Goal: Task Accomplishment & Management: Manage account settings

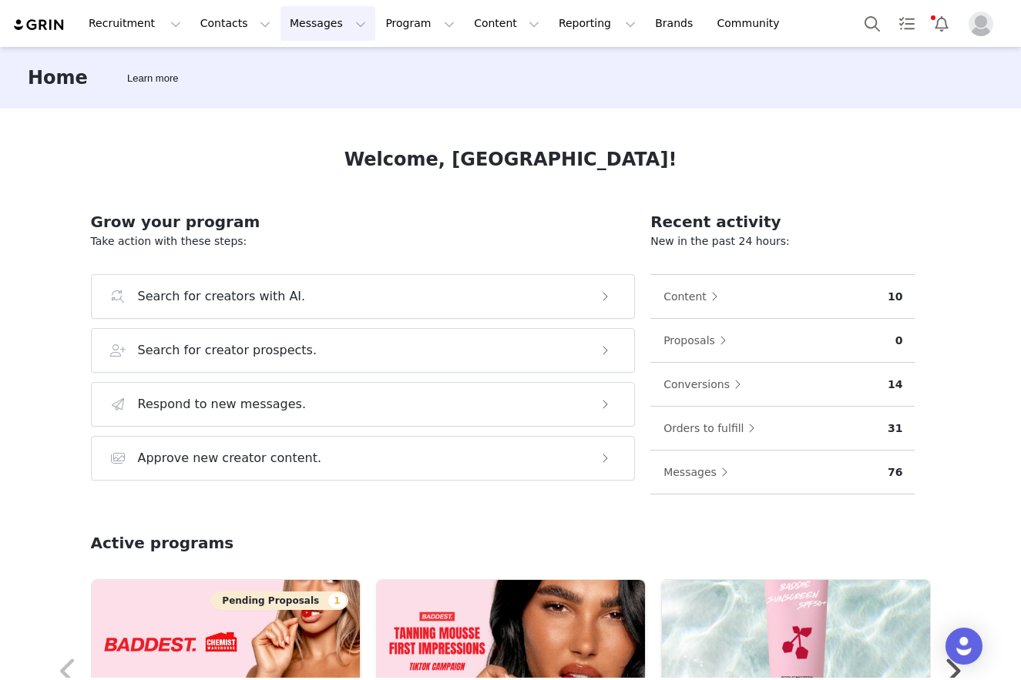
click at [289, 13] on button "Messages Messages" at bounding box center [327, 23] width 95 height 35
click at [312, 65] on p "Dashboard" at bounding box center [305, 68] width 59 height 16
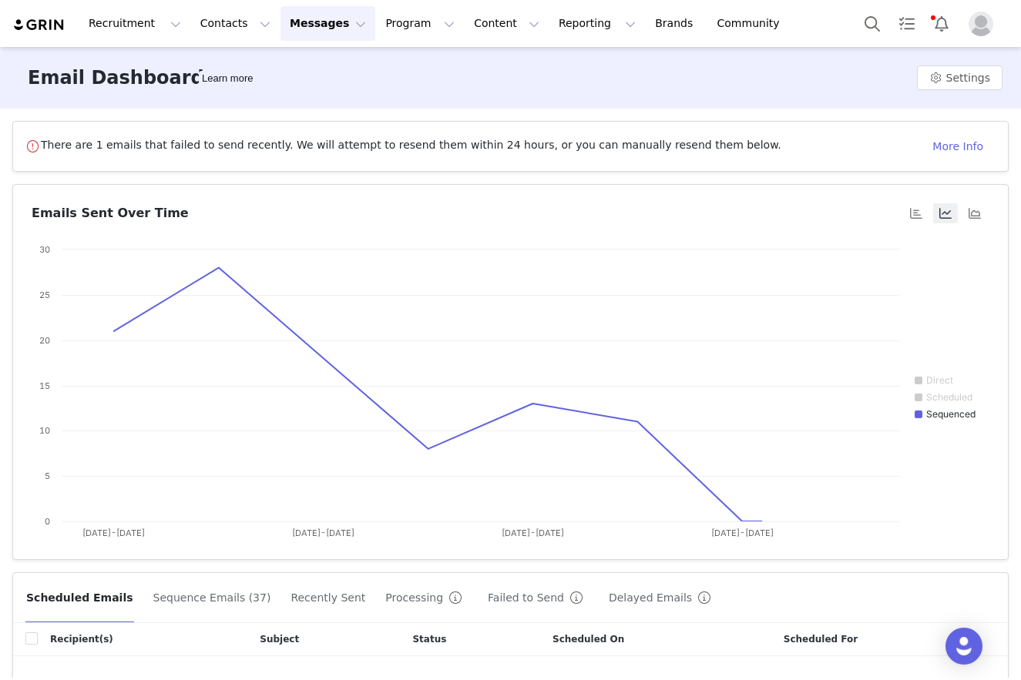
scroll to position [158, 0]
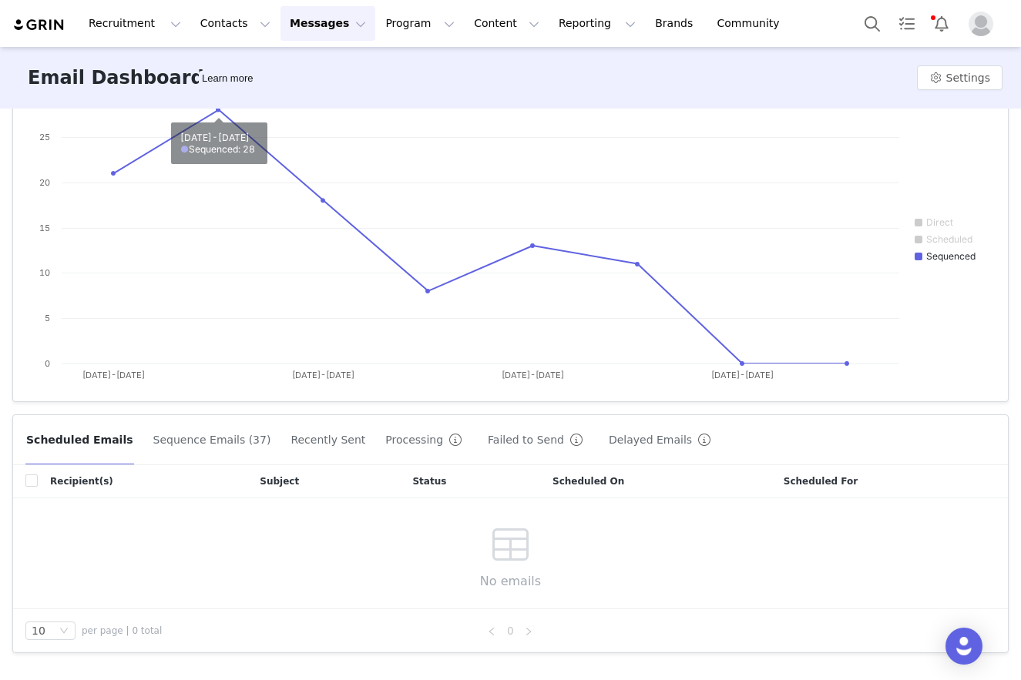
click at [206, 442] on button "Sequence Emails (37)" at bounding box center [212, 440] width 119 height 25
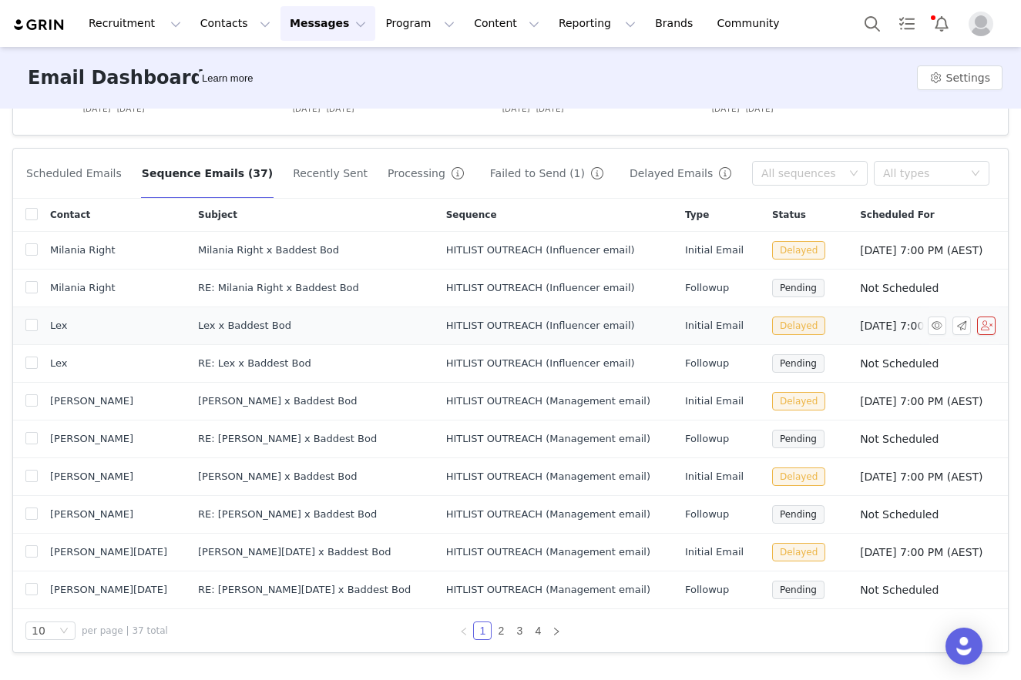
scroll to position [424, 0]
click at [772, 249] on span "Delayed" at bounding box center [798, 251] width 53 height 18
click at [502, 631] on link "2" at bounding box center [500, 631] width 17 height 17
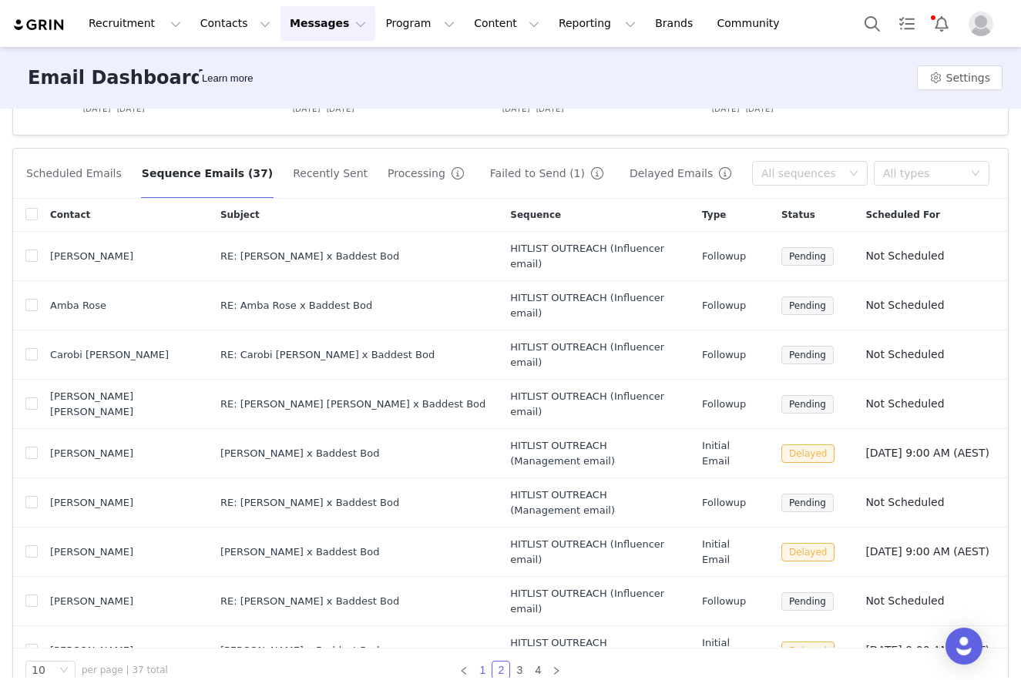
click at [483, 662] on link "1" at bounding box center [482, 670] width 17 height 17
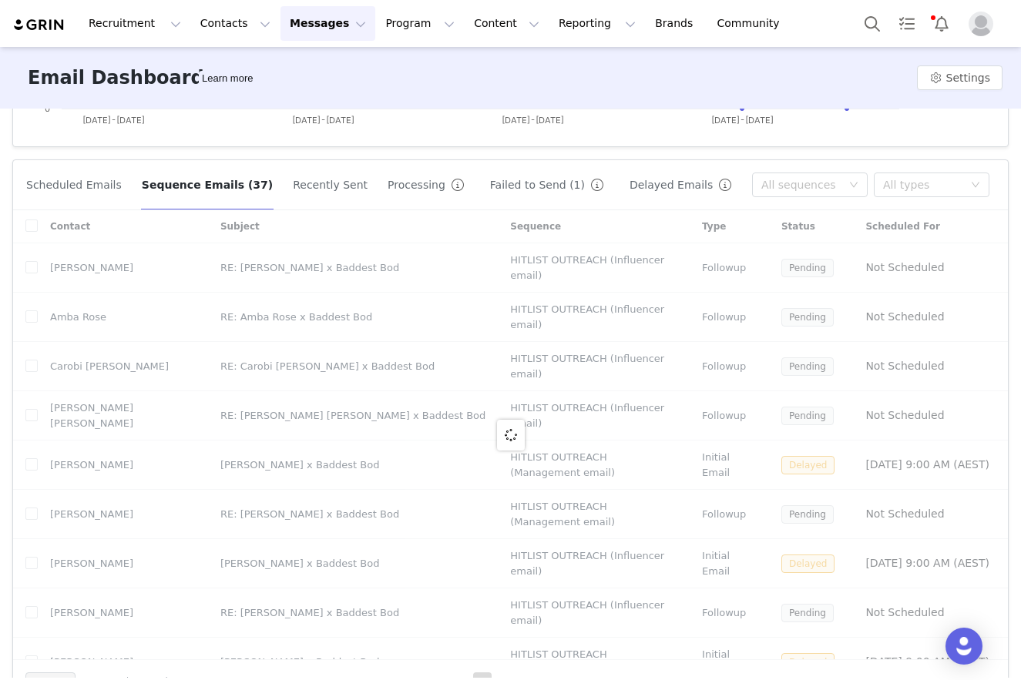
scroll to position [411, 0]
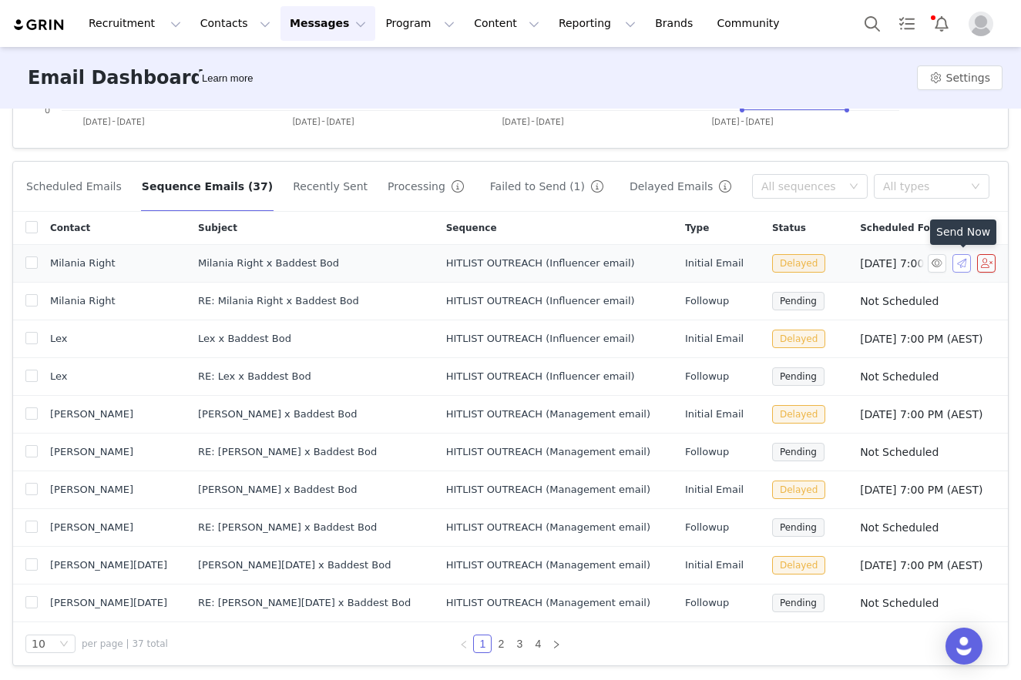
click at [959, 260] on button "button" at bounding box center [961, 263] width 18 height 18
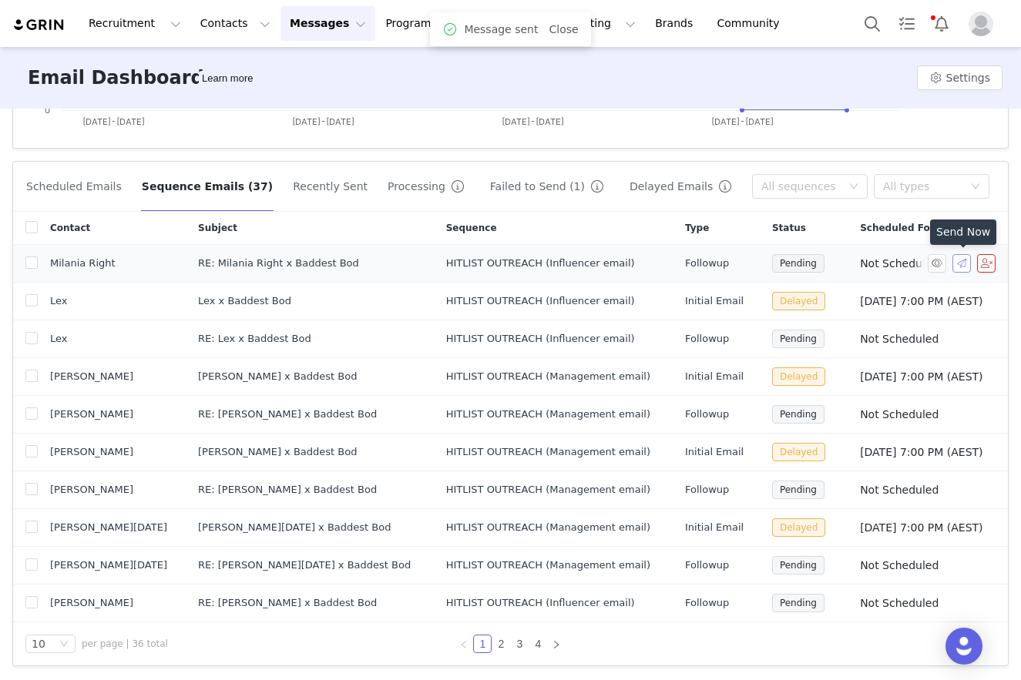
scroll to position [410, 0]
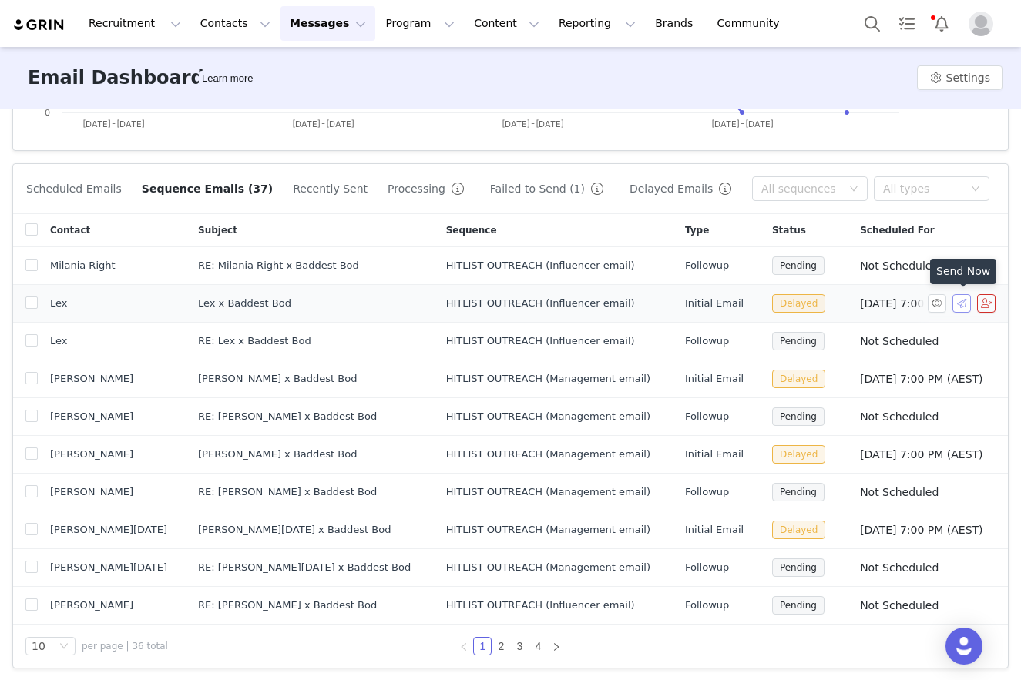
click at [961, 303] on button "button" at bounding box center [961, 303] width 18 height 18
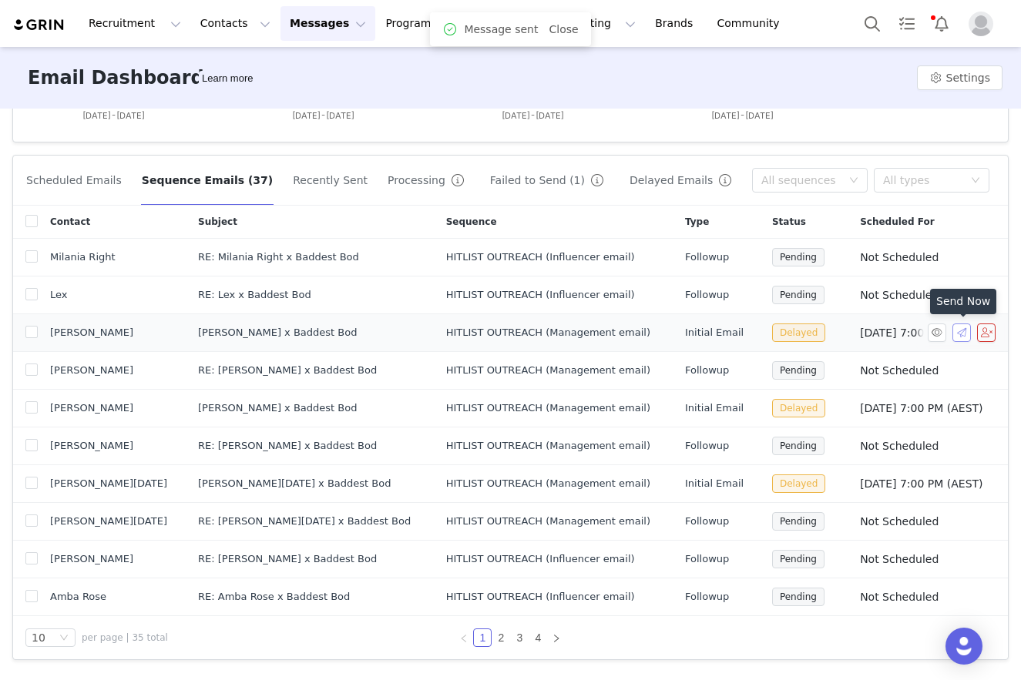
scroll to position [421, 0]
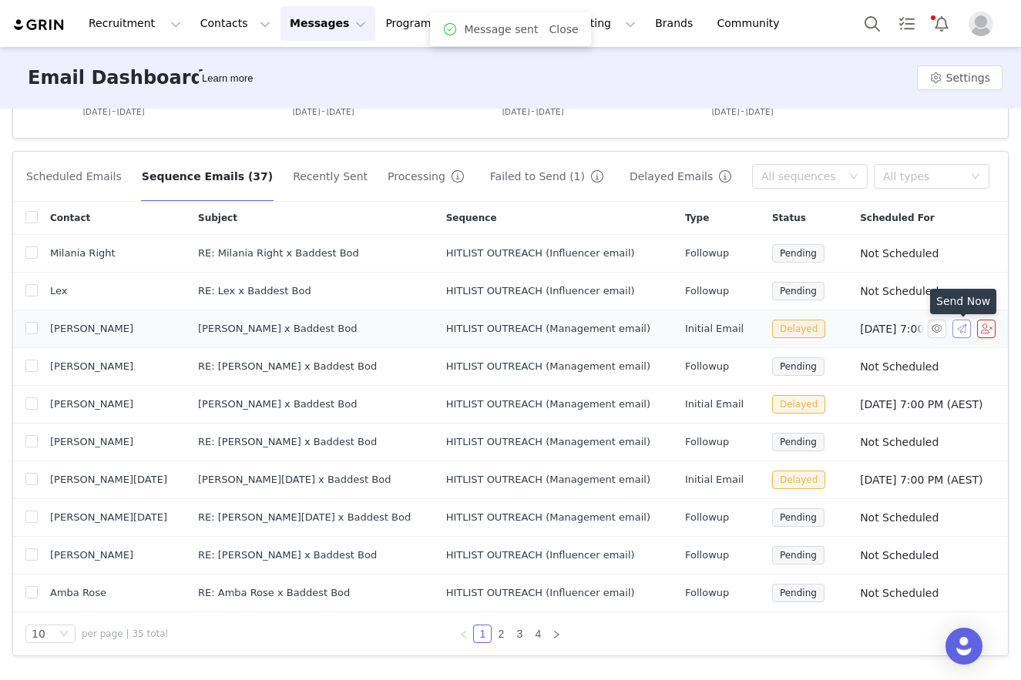
click at [966, 334] on button "button" at bounding box center [961, 329] width 18 height 18
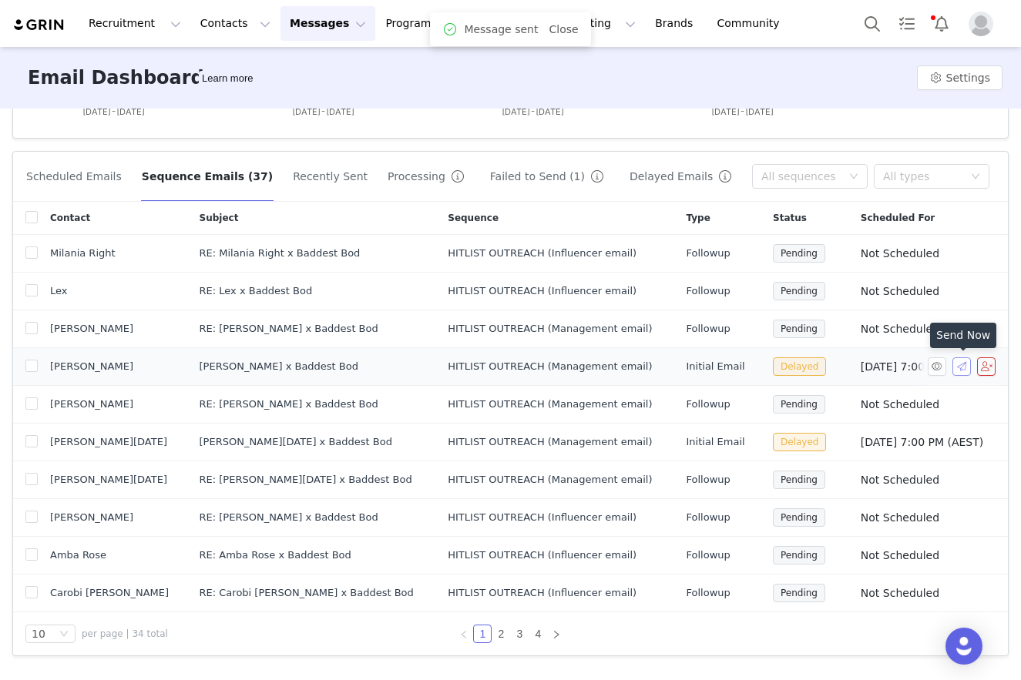
click at [959, 370] on button "button" at bounding box center [961, 367] width 18 height 18
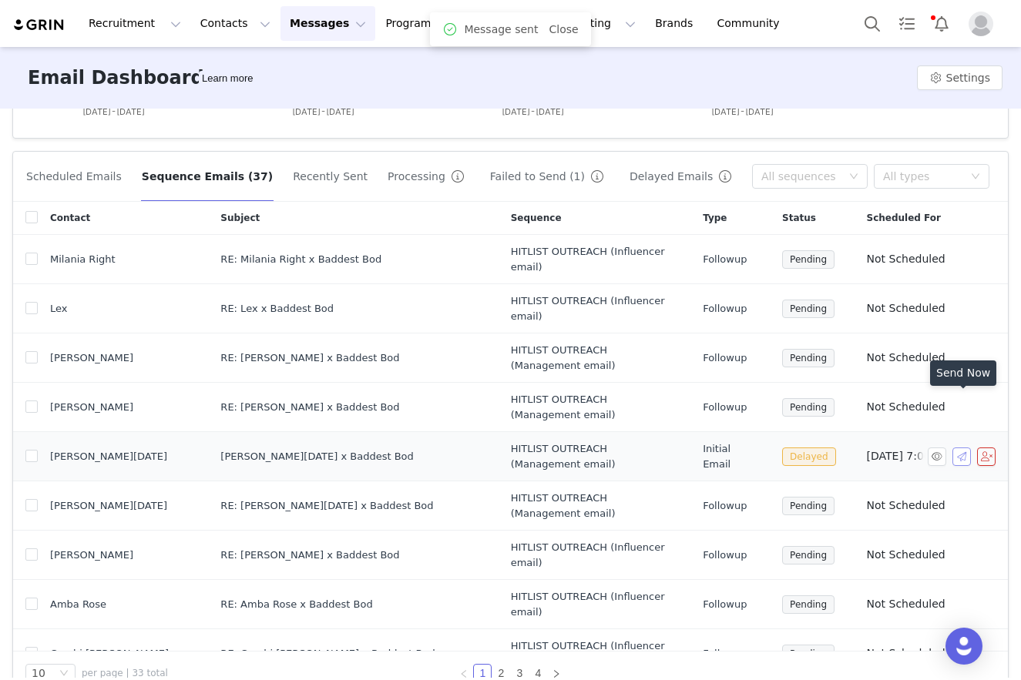
click at [963, 448] on button "button" at bounding box center [961, 457] width 18 height 18
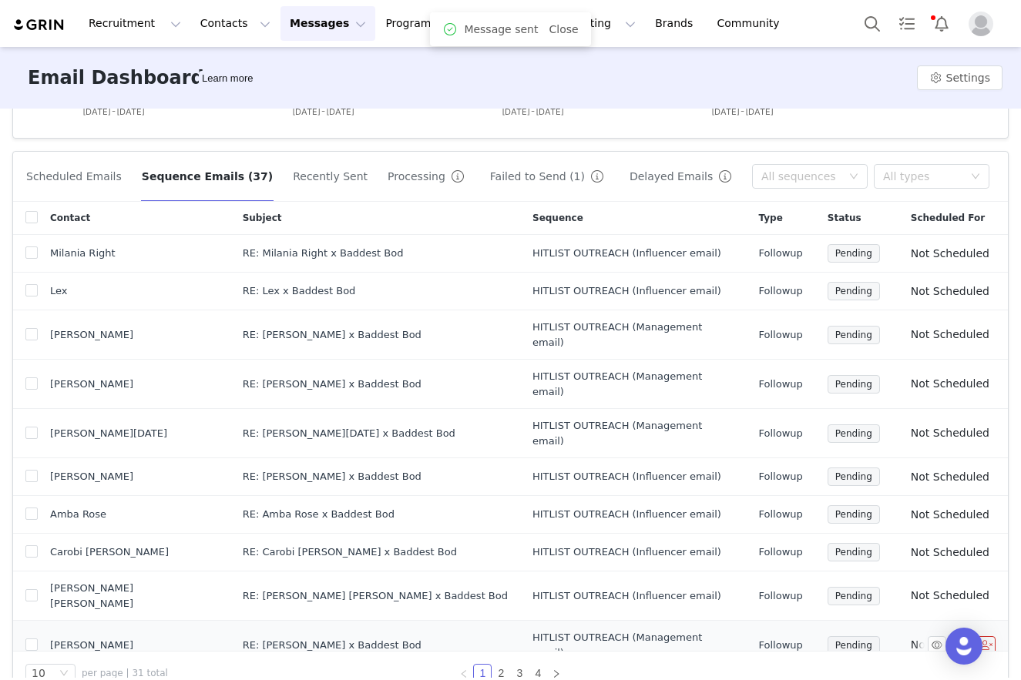
scroll to position [425, 0]
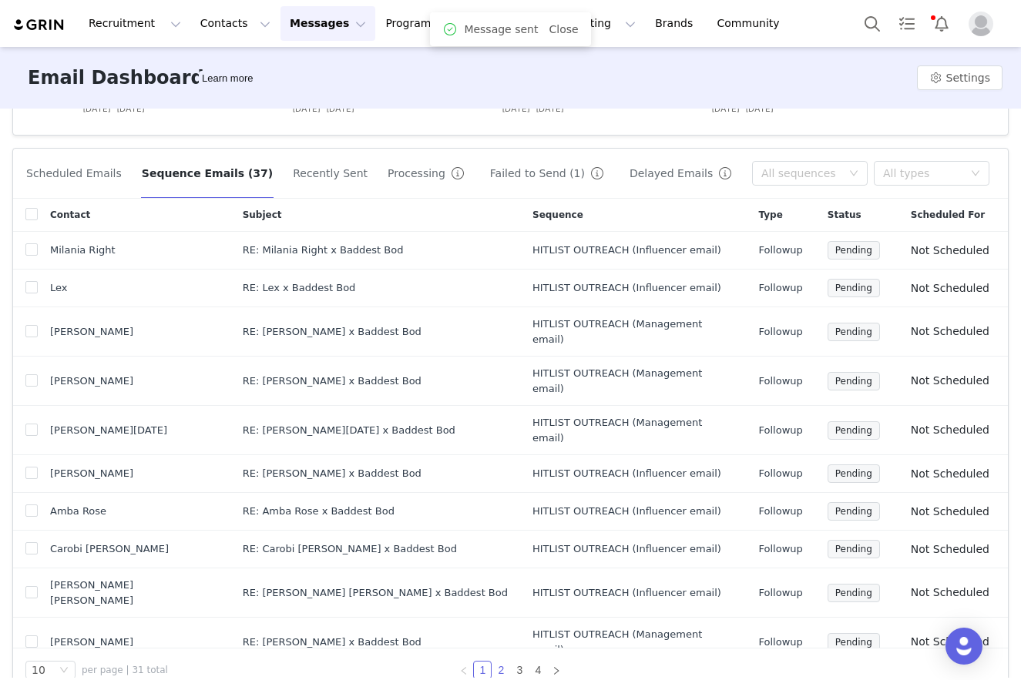
click at [502, 662] on link "2" at bounding box center [500, 670] width 17 height 17
